Goal: Task Accomplishment & Management: Complete application form

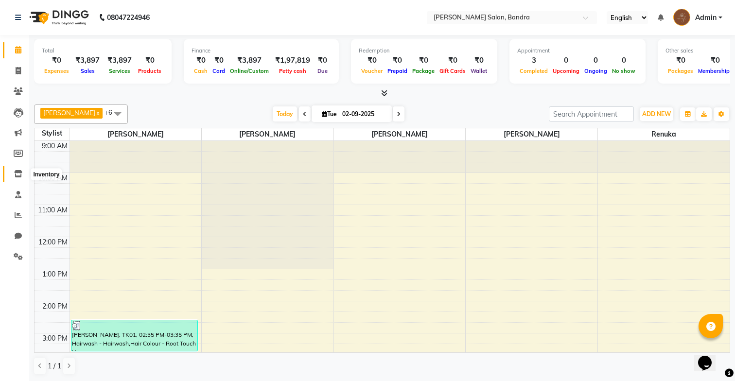
click at [17, 176] on icon at bounding box center [18, 173] width 8 height 7
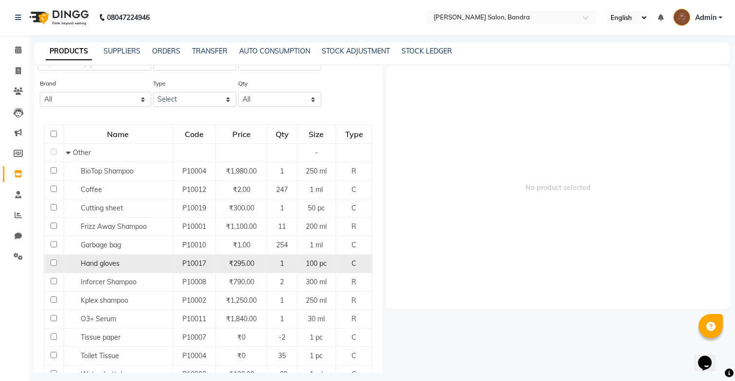
scroll to position [45, 0]
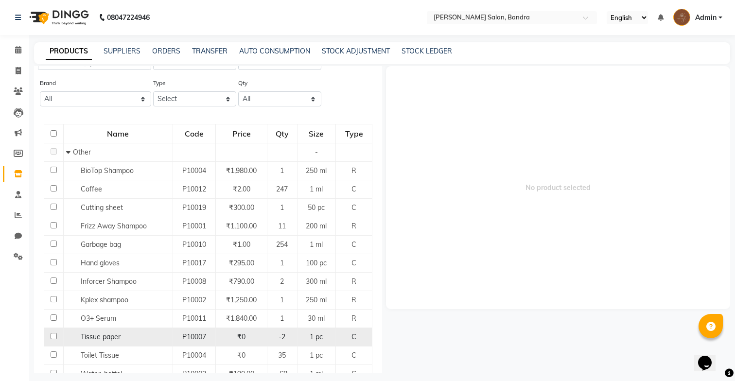
click at [234, 340] on div "₹0" at bounding box center [242, 337] width 44 height 10
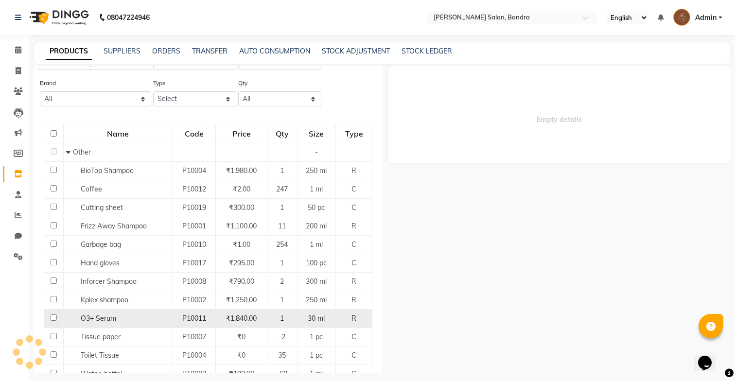
select select
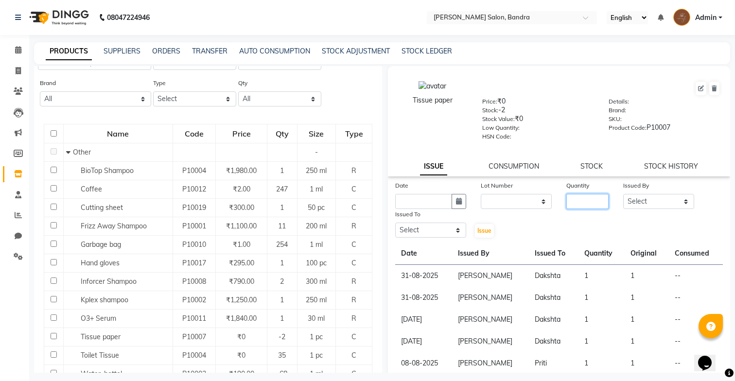
click at [582, 198] on input "number" at bounding box center [587, 201] width 42 height 15
type input "2"
click at [421, 201] on input "text" at bounding box center [423, 201] width 57 height 15
select select "9"
select select "2025"
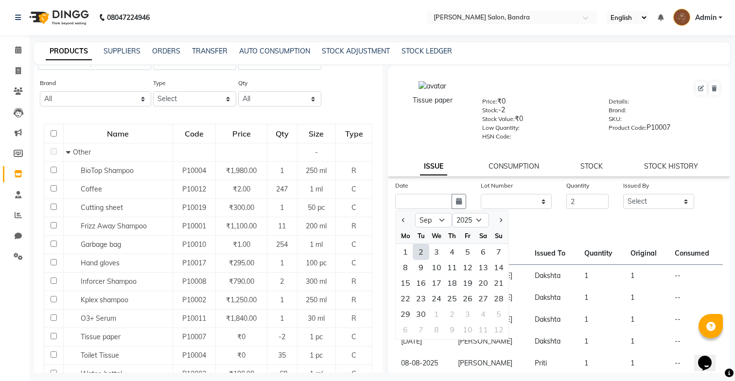
click at [422, 252] on div "2" at bounding box center [421, 252] width 16 height 16
type input "02-09-2025"
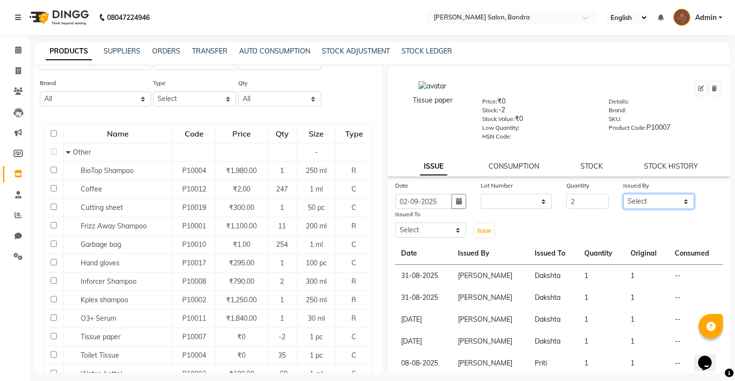
click at [625, 201] on select "Select [PERSON_NAME] [PERSON_NAME] [PERSON_NAME] Renuka [PERSON_NAME]" at bounding box center [658, 201] width 71 height 15
select select "71444"
click at [623, 194] on select "Select [PERSON_NAME] [PERSON_NAME] [PERSON_NAME] Renuka [PERSON_NAME]" at bounding box center [658, 201] width 71 height 15
click at [450, 230] on select "Select [PERSON_NAME] [PERSON_NAME] [PERSON_NAME] Renuka [PERSON_NAME]" at bounding box center [430, 230] width 71 height 15
select select "83750"
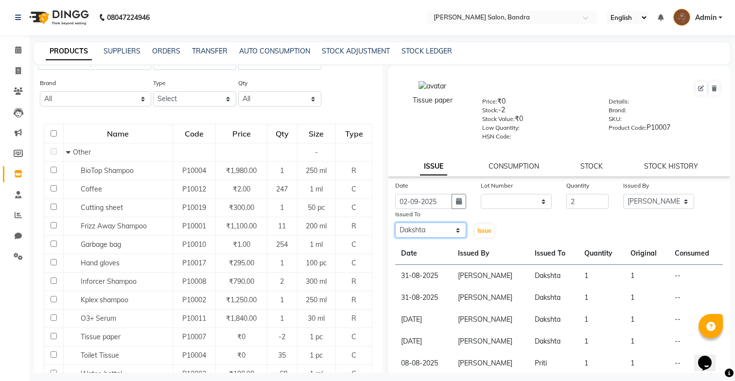
click at [395, 223] on select "Select [PERSON_NAME] [PERSON_NAME] [PERSON_NAME] Renuka [PERSON_NAME]" at bounding box center [430, 230] width 71 height 15
click at [484, 235] on button "Issue" at bounding box center [484, 231] width 19 height 14
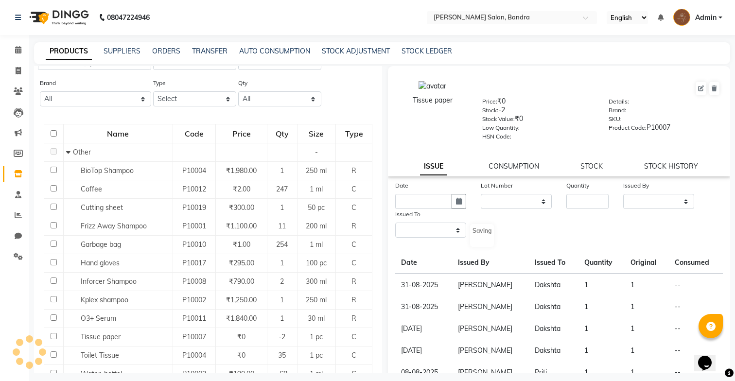
select select
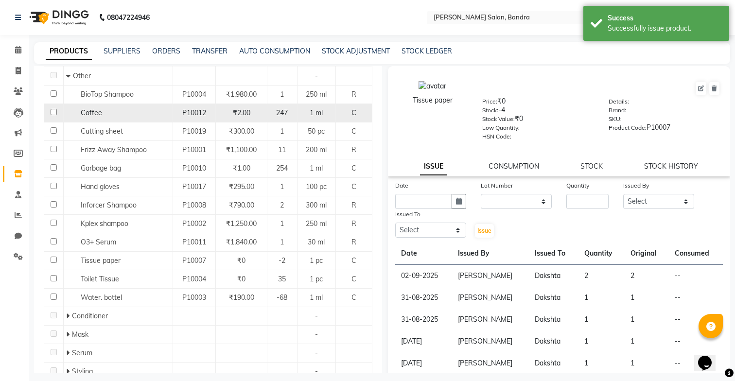
scroll to position [121, 0]
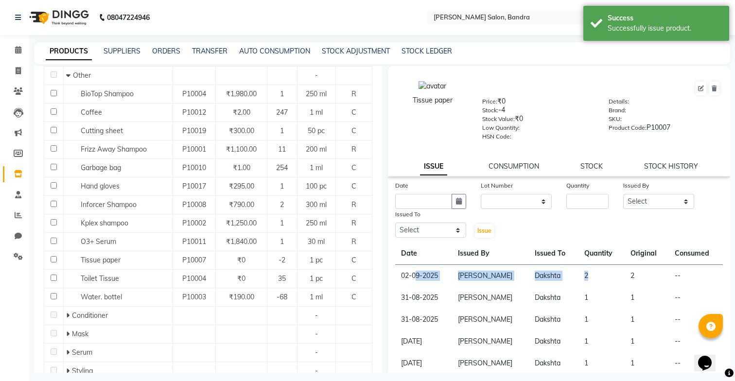
drag, startPoint x: 416, startPoint y: 272, endPoint x: 588, endPoint y: 277, distance: 172.1
click at [588, 277] on tr "[DATE] [PERSON_NAME] 2 2 --" at bounding box center [558, 276] width 327 height 22
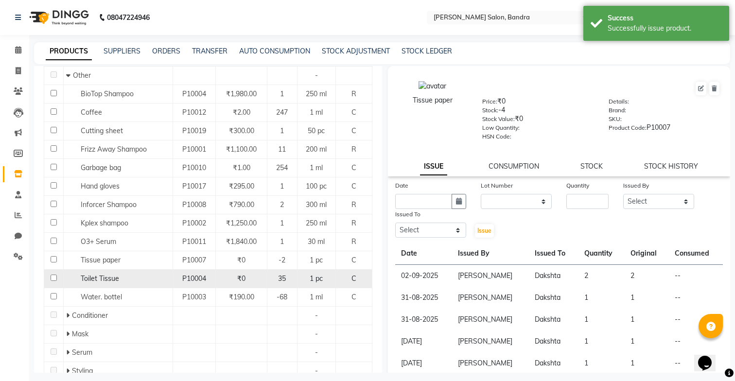
click at [226, 274] on div "₹0" at bounding box center [242, 279] width 44 height 10
select select
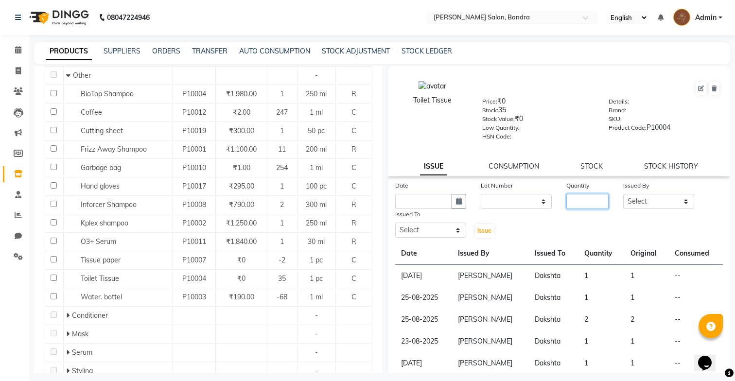
click at [598, 200] on input "number" at bounding box center [587, 201] width 42 height 15
type input "2"
click at [435, 205] on input "text" at bounding box center [423, 201] width 57 height 15
select select "9"
select select "2025"
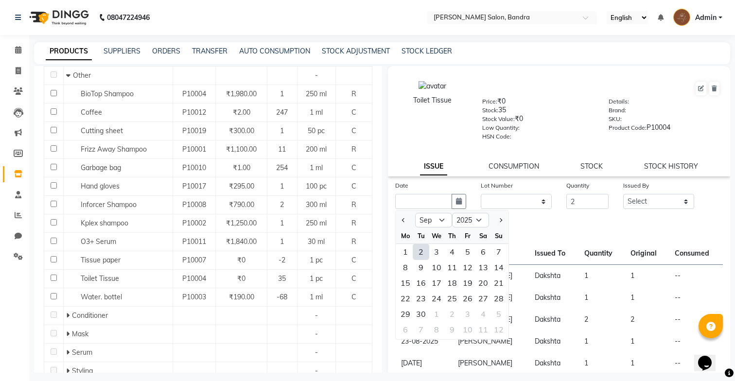
click at [420, 252] on div "2" at bounding box center [421, 252] width 16 height 16
type input "02-09-2025"
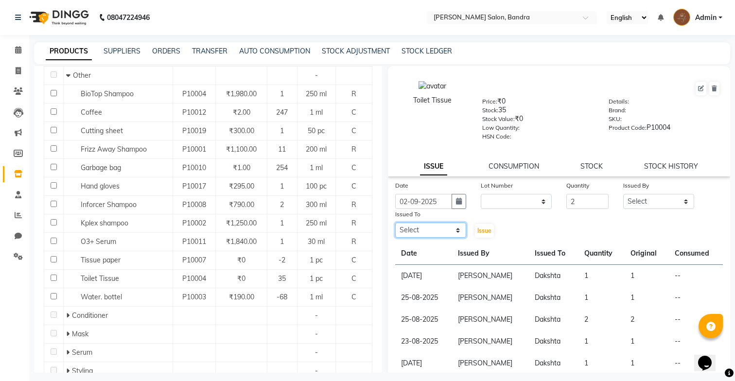
click at [430, 231] on select "Select [PERSON_NAME] [PERSON_NAME] [PERSON_NAME] Renuka [PERSON_NAME]" at bounding box center [430, 230] width 71 height 15
click at [395, 223] on select "Select [PERSON_NAME] [PERSON_NAME] [PERSON_NAME] Renuka [PERSON_NAME]" at bounding box center [430, 230] width 71 height 15
click at [442, 232] on select "Select [PERSON_NAME] [PERSON_NAME] [PERSON_NAME] Renuka [PERSON_NAME]" at bounding box center [430, 230] width 71 height 15
select select "83750"
click at [395, 223] on select "Select [PERSON_NAME] [PERSON_NAME] [PERSON_NAME] Renuka [PERSON_NAME]" at bounding box center [430, 230] width 71 height 15
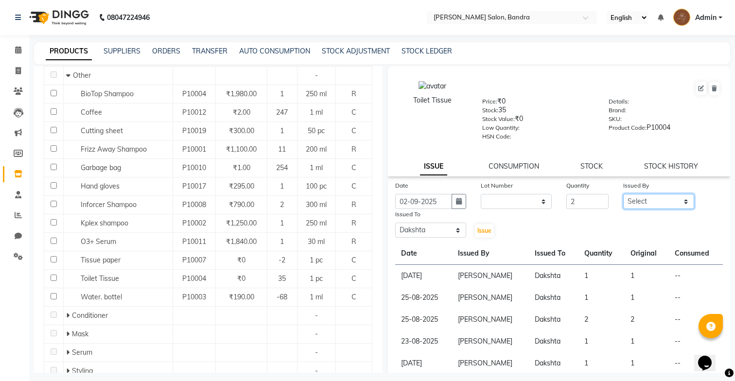
click at [666, 201] on select "Select [PERSON_NAME] [PERSON_NAME] [PERSON_NAME] Renuka [PERSON_NAME]" at bounding box center [658, 201] width 71 height 15
select select "71444"
click at [623, 194] on select "Select [PERSON_NAME] [PERSON_NAME] [PERSON_NAME] Renuka [PERSON_NAME]" at bounding box center [658, 201] width 71 height 15
click at [482, 229] on span "Issue" at bounding box center [484, 230] width 14 height 7
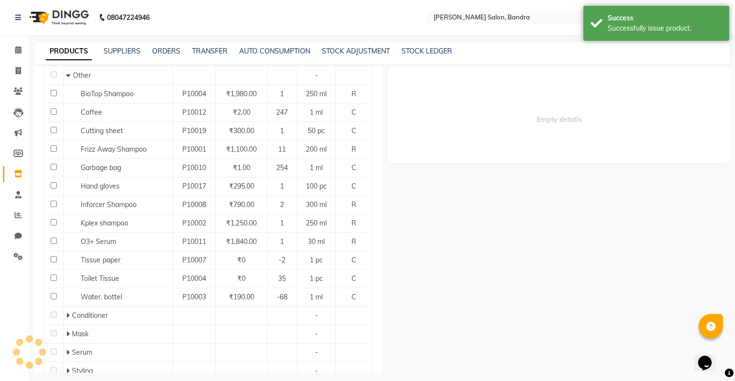
select select
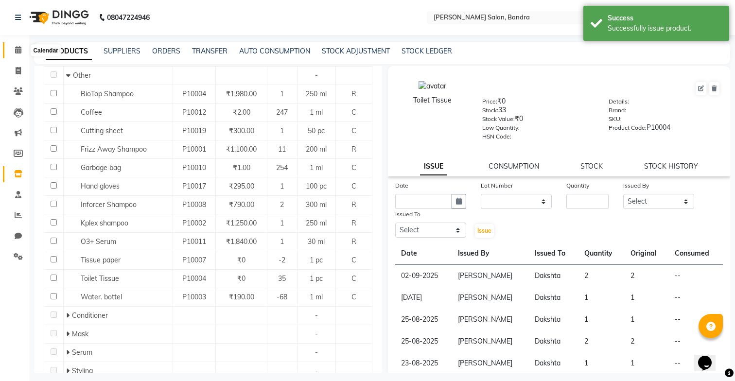
click at [19, 50] on icon at bounding box center [18, 49] width 6 height 7
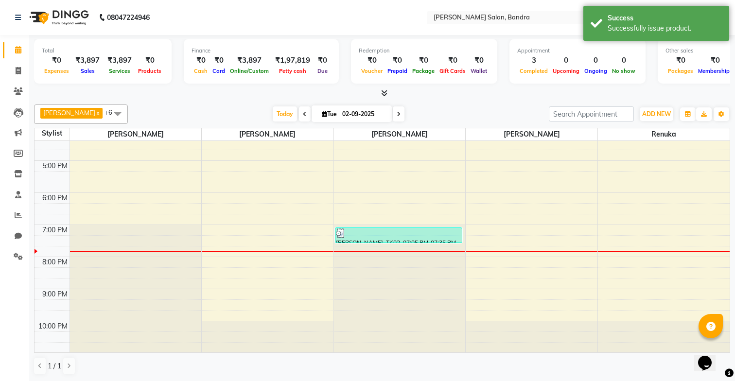
scroll to position [0, 0]
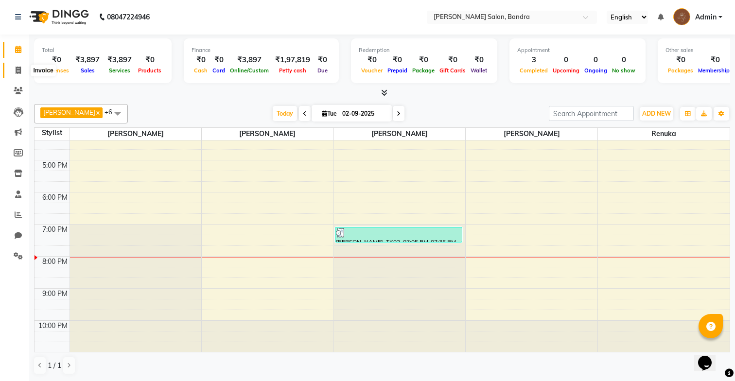
click at [16, 73] on icon at bounding box center [18, 70] width 5 height 7
select select "7894"
select select "service"
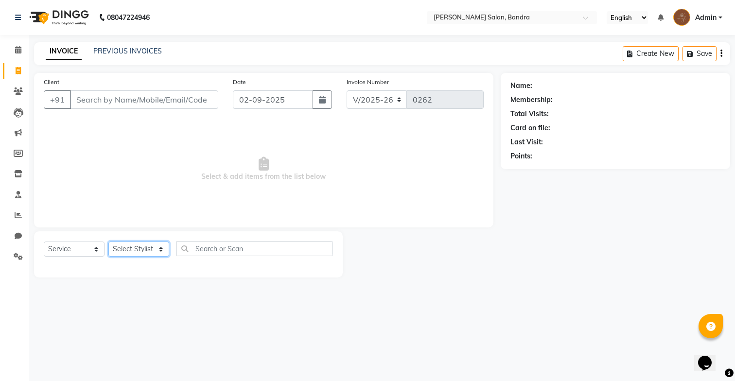
click at [145, 250] on select "Select Stylist [PERSON_NAME] [PERSON_NAME] [PERSON_NAME] Renuka [PERSON_NAME]" at bounding box center [138, 248] width 61 height 15
select select "86816"
click at [108, 241] on select "Select Stylist [PERSON_NAME] [PERSON_NAME] [PERSON_NAME] Renuka [PERSON_NAME]" at bounding box center [138, 248] width 61 height 15
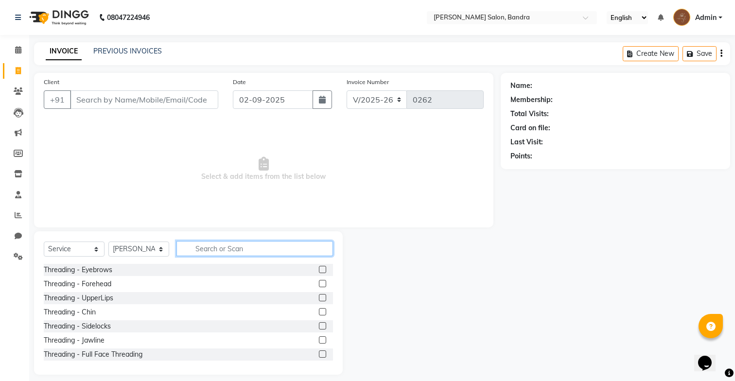
click at [214, 255] on input "text" at bounding box center [254, 248] width 156 height 15
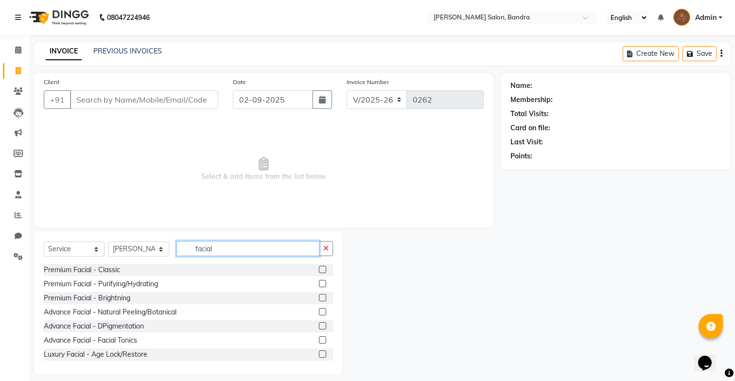
type input "facial"
click at [323, 270] on label at bounding box center [322, 269] width 7 height 7
click at [323, 270] on input "checkbox" at bounding box center [322, 270] width 6 height 6
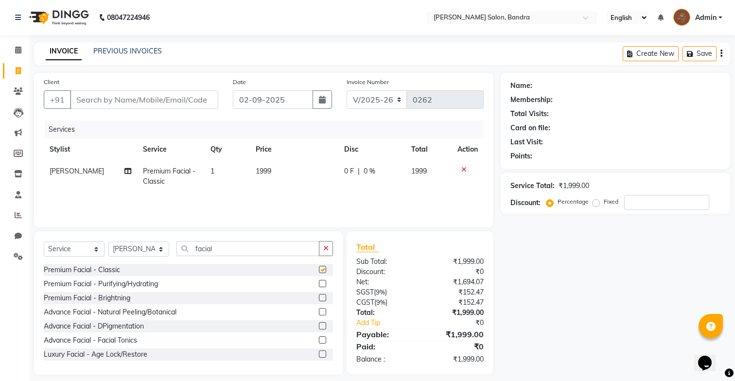
checkbox input "false"
click at [324, 254] on button "button" at bounding box center [326, 248] width 14 height 15
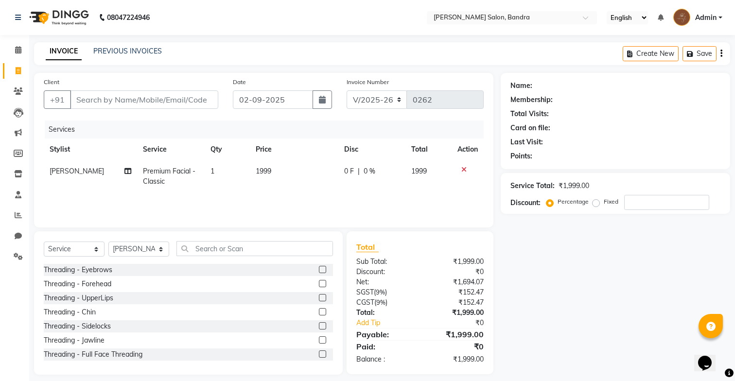
click at [359, 172] on div "0 F | 0 %" at bounding box center [372, 171] width 56 height 10
select select "86816"
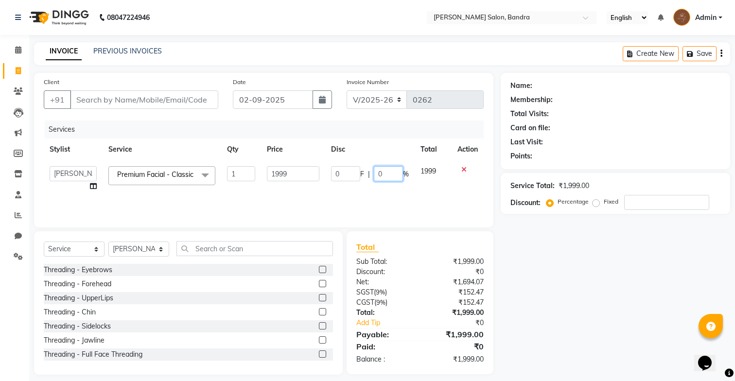
drag, startPoint x: 385, startPoint y: 175, endPoint x: 369, endPoint y: 173, distance: 16.1
click at [369, 173] on div "0 F | 0 %" at bounding box center [370, 173] width 78 height 15
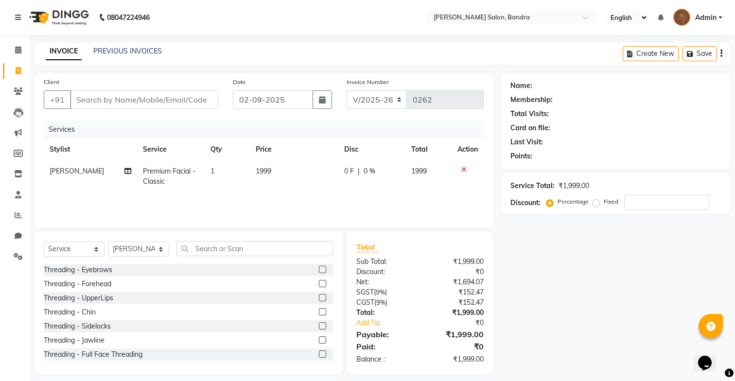
drag, startPoint x: 343, startPoint y: 174, endPoint x: 337, endPoint y: 174, distance: 5.3
click at [339, 174] on td "0 F | 0 %" at bounding box center [372, 176] width 68 height 32
select select "86816"
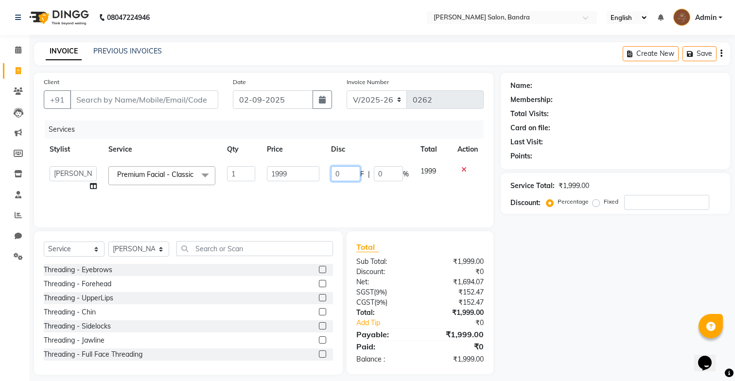
drag, startPoint x: 344, startPoint y: 174, endPoint x: 327, endPoint y: 175, distance: 17.5
click at [327, 175] on td "0 F | 0 %" at bounding box center [369, 178] width 89 height 37
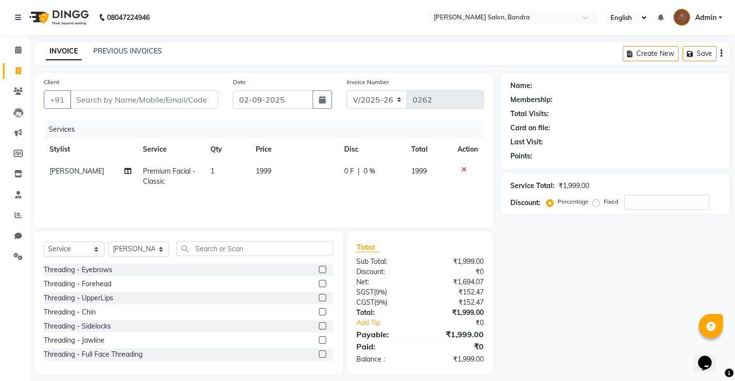
drag, startPoint x: 298, startPoint y: 170, endPoint x: 293, endPoint y: 166, distance: 6.2
click at [280, 169] on td "1999" at bounding box center [294, 176] width 88 height 32
select select "86816"
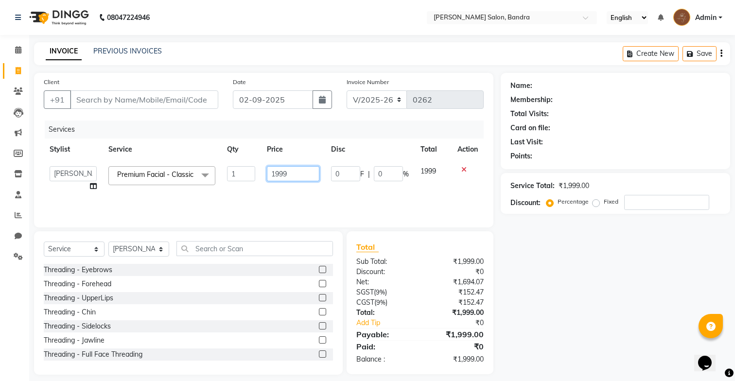
drag, startPoint x: 296, startPoint y: 172, endPoint x: 248, endPoint y: 176, distance: 48.3
click at [246, 177] on tr "[PERSON_NAME] [PERSON_NAME] [PERSON_NAME] Renuka [PERSON_NAME] Premium Facial -…" at bounding box center [264, 178] width 440 height 37
type input "2000"
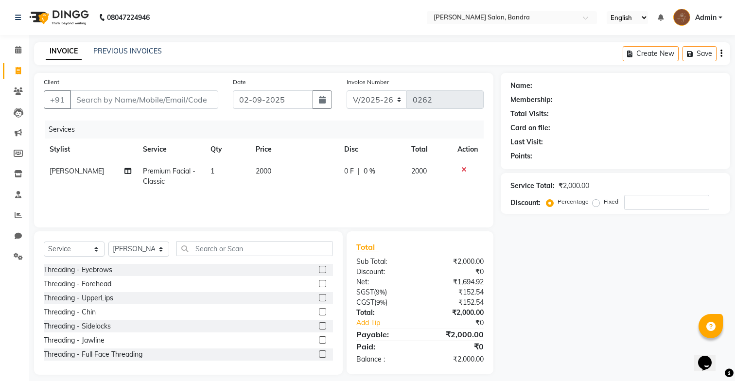
click at [345, 173] on span "0 F" at bounding box center [349, 171] width 10 height 10
select select "86816"
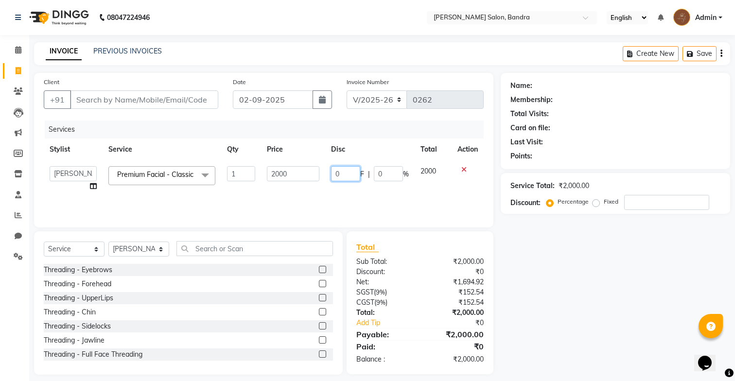
drag, startPoint x: 345, startPoint y: 173, endPoint x: 325, endPoint y: 172, distance: 19.9
click at [325, 173] on td "0 F | 0 %" at bounding box center [369, 178] width 89 height 37
type input "500"
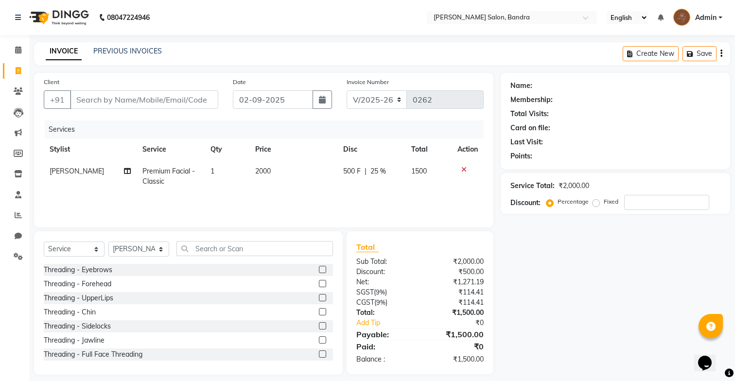
click at [323, 193] on div "Services Stylist Service Qty Price Disc Total Action [PERSON_NAME] Premium Faci…" at bounding box center [264, 168] width 440 height 97
click at [303, 248] on input "text" at bounding box center [254, 248] width 156 height 15
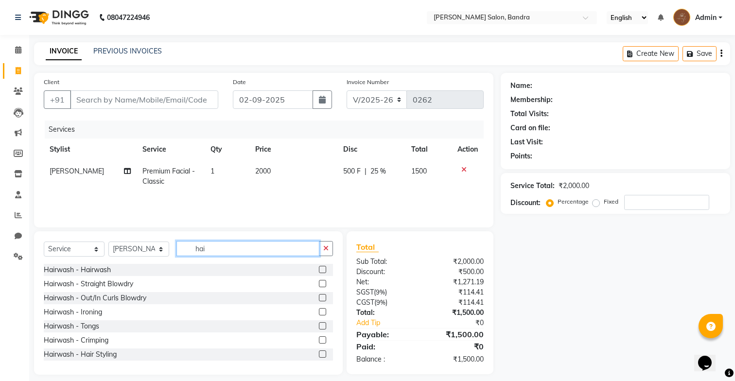
type input "hai"
click at [129, 245] on select "Select Stylist [PERSON_NAME] [PERSON_NAME] [PERSON_NAME] Renuka [PERSON_NAME]" at bounding box center [138, 248] width 61 height 15
select select "70710"
click at [108, 241] on select "Select Stylist [PERSON_NAME] [PERSON_NAME] [PERSON_NAME] Renuka [PERSON_NAME]" at bounding box center [138, 248] width 61 height 15
click at [212, 252] on input "hai" at bounding box center [247, 248] width 143 height 15
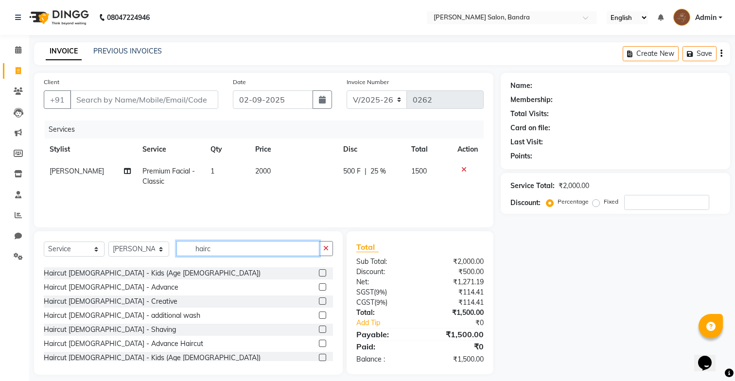
scroll to position [27, 0]
type input "hairc"
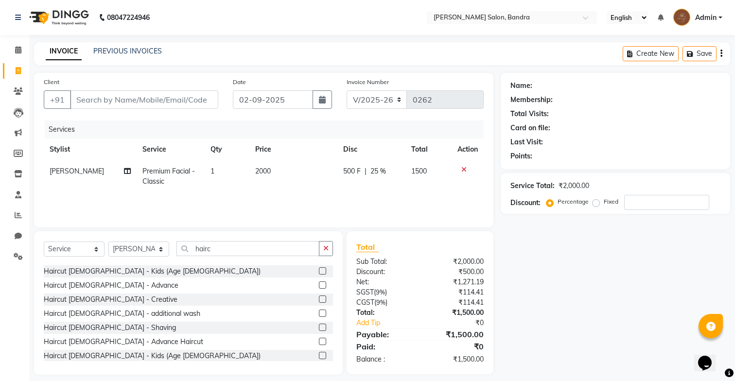
click at [323, 341] on label at bounding box center [322, 341] width 7 height 7
click at [323, 341] on input "checkbox" at bounding box center [322, 342] width 6 height 6
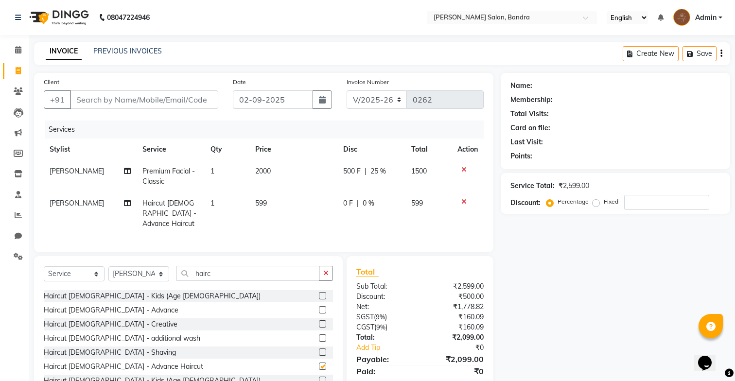
checkbox input "false"
